Goal: Transaction & Acquisition: Purchase product/service

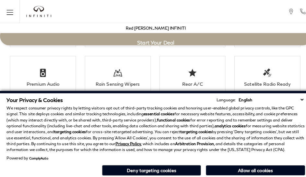
scroll to position [1208, 0]
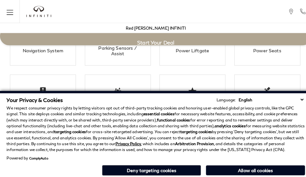
click at [162, 106] on p "We respect consumer privacy rights by letting visitors opt out of third-party t…" at bounding box center [152, 126] width 293 height 47
click at [162, 145] on p "We respect consumer privacy rights by letting visitors opt out of third-party t…" at bounding box center [152, 126] width 293 height 47
click at [29, 74] on li "Premium Audio" at bounding box center [42, 94] width 65 height 42
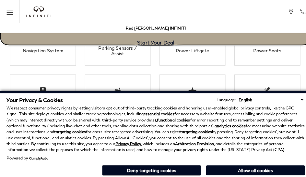
click at [65, 42] on link "Start Your Deal" at bounding box center [153, 35] width 306 height 18
